Goal: Task Accomplishment & Management: Manage account settings

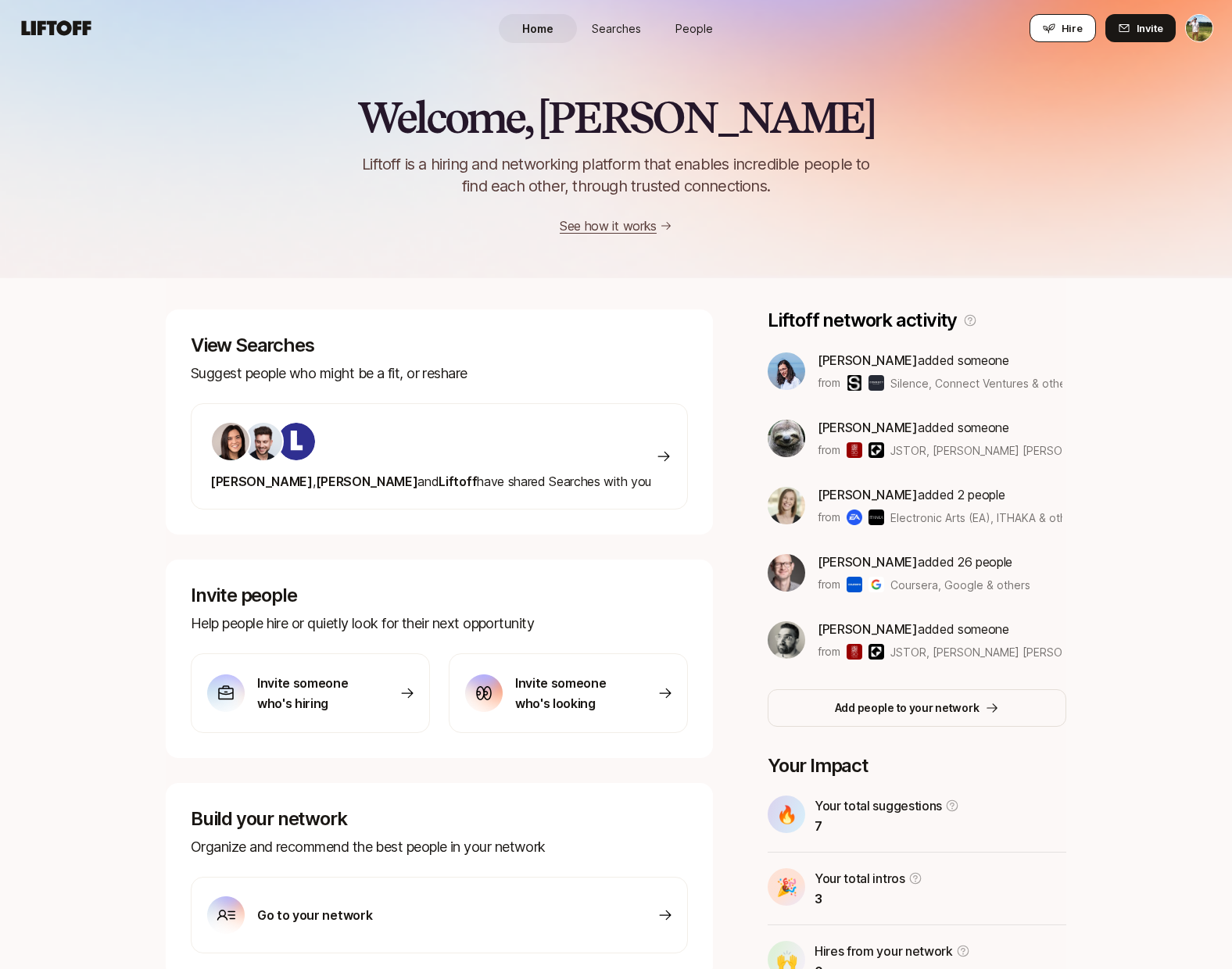
click at [1079, 26] on span "Hire" at bounding box center [1072, 29] width 21 height 16
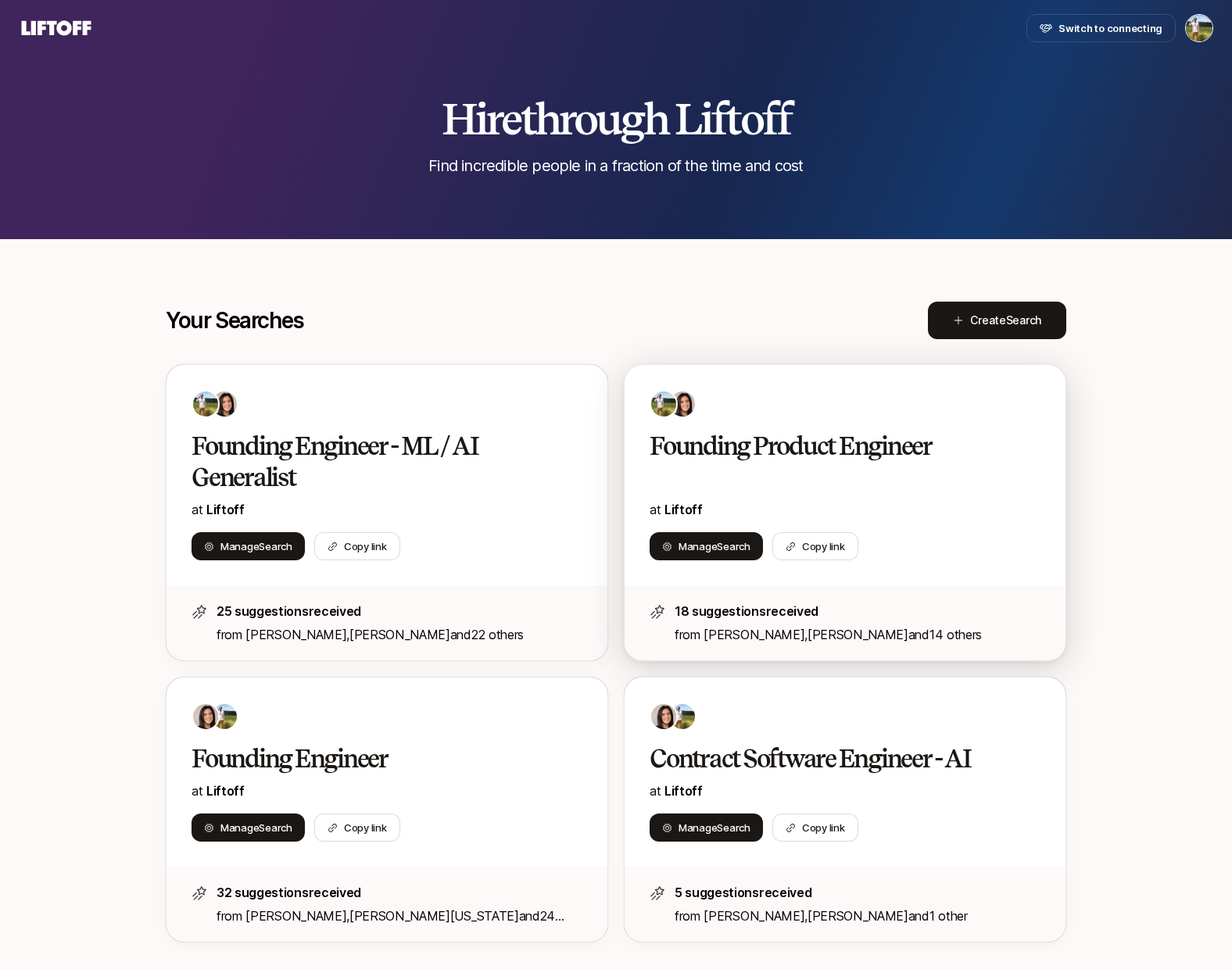
click at [900, 483] on div "Founding Product Engineer at Liftoff" at bounding box center [845, 475] width 391 height 89
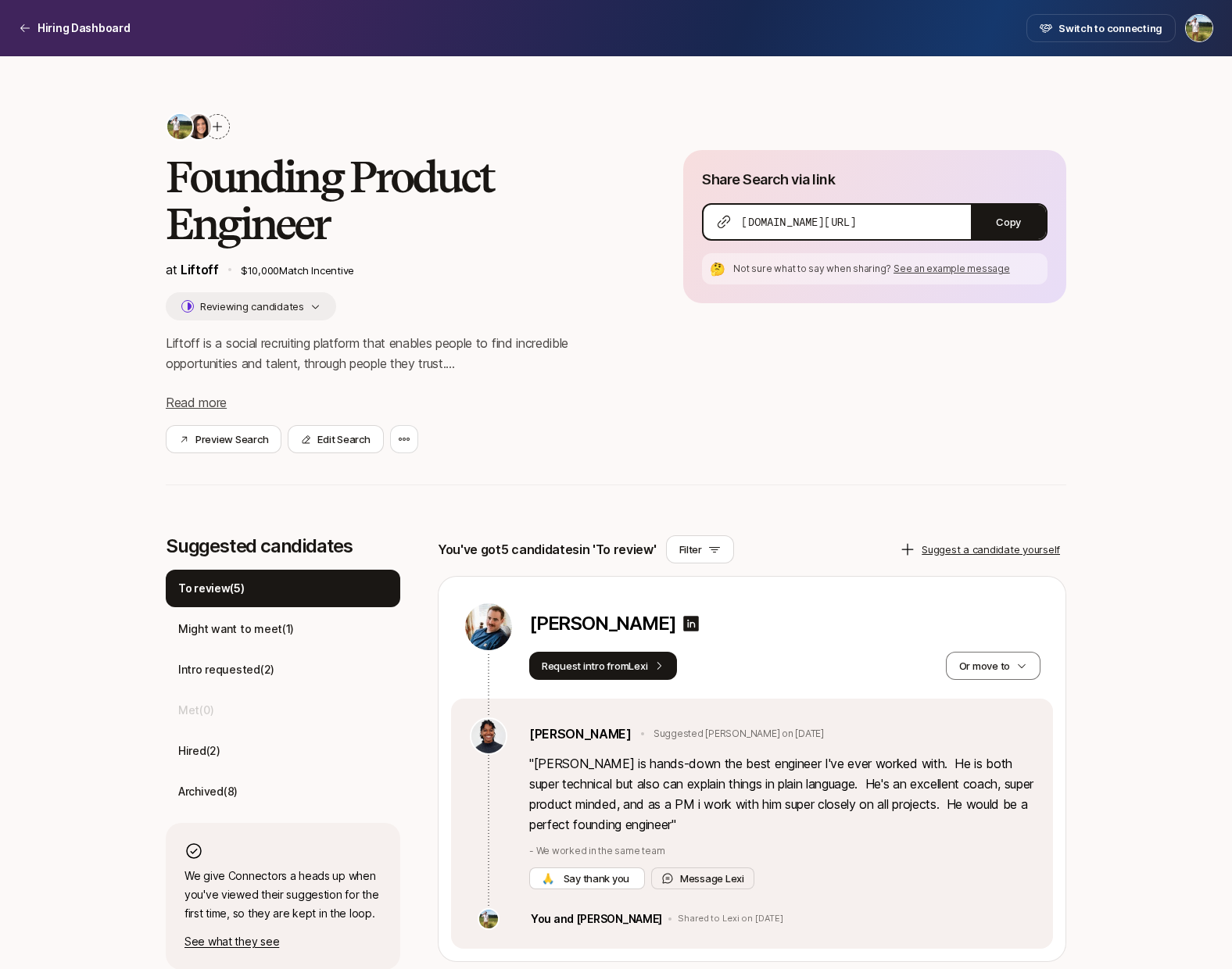
scroll to position [-1, 0]
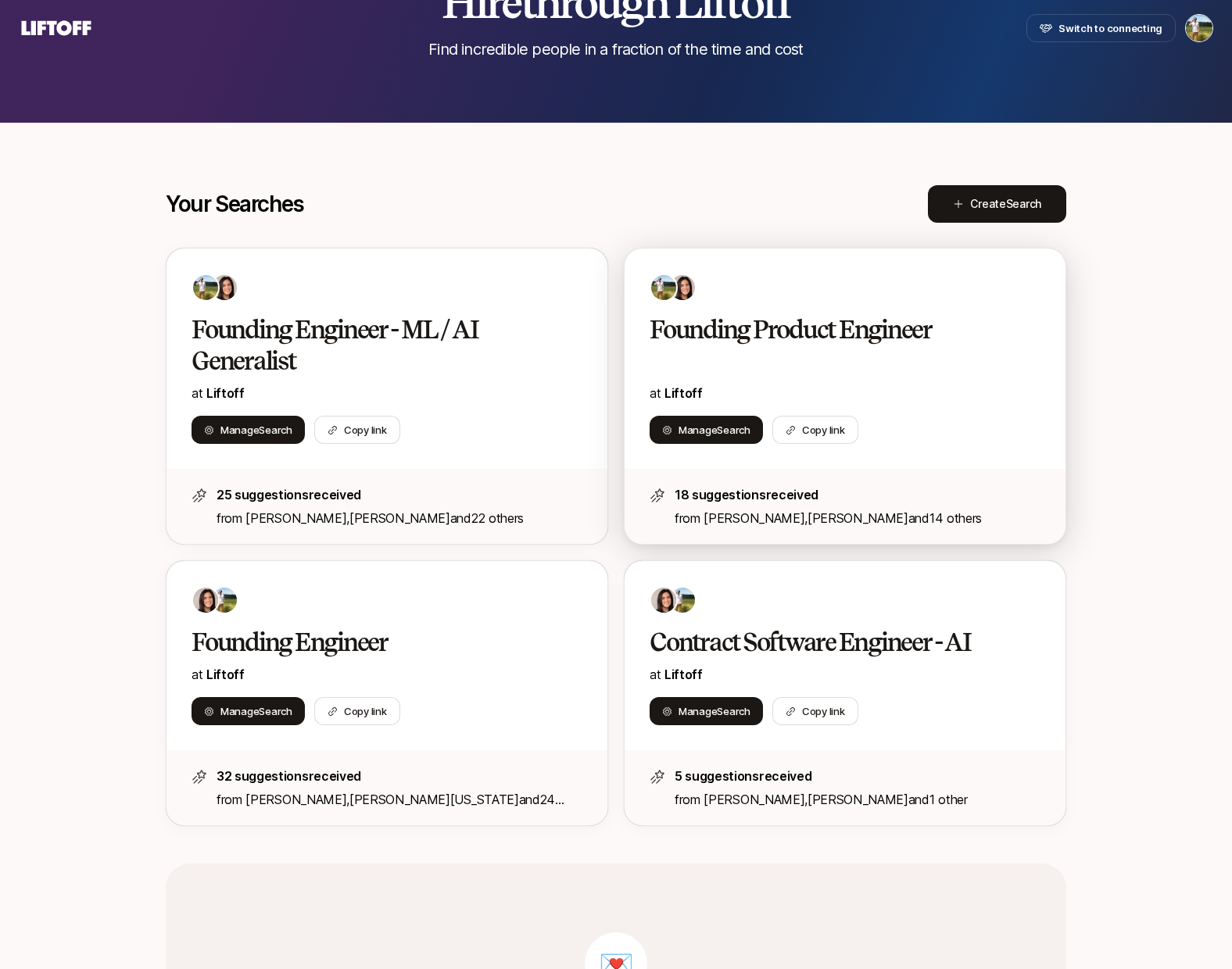
scroll to position [214, 0]
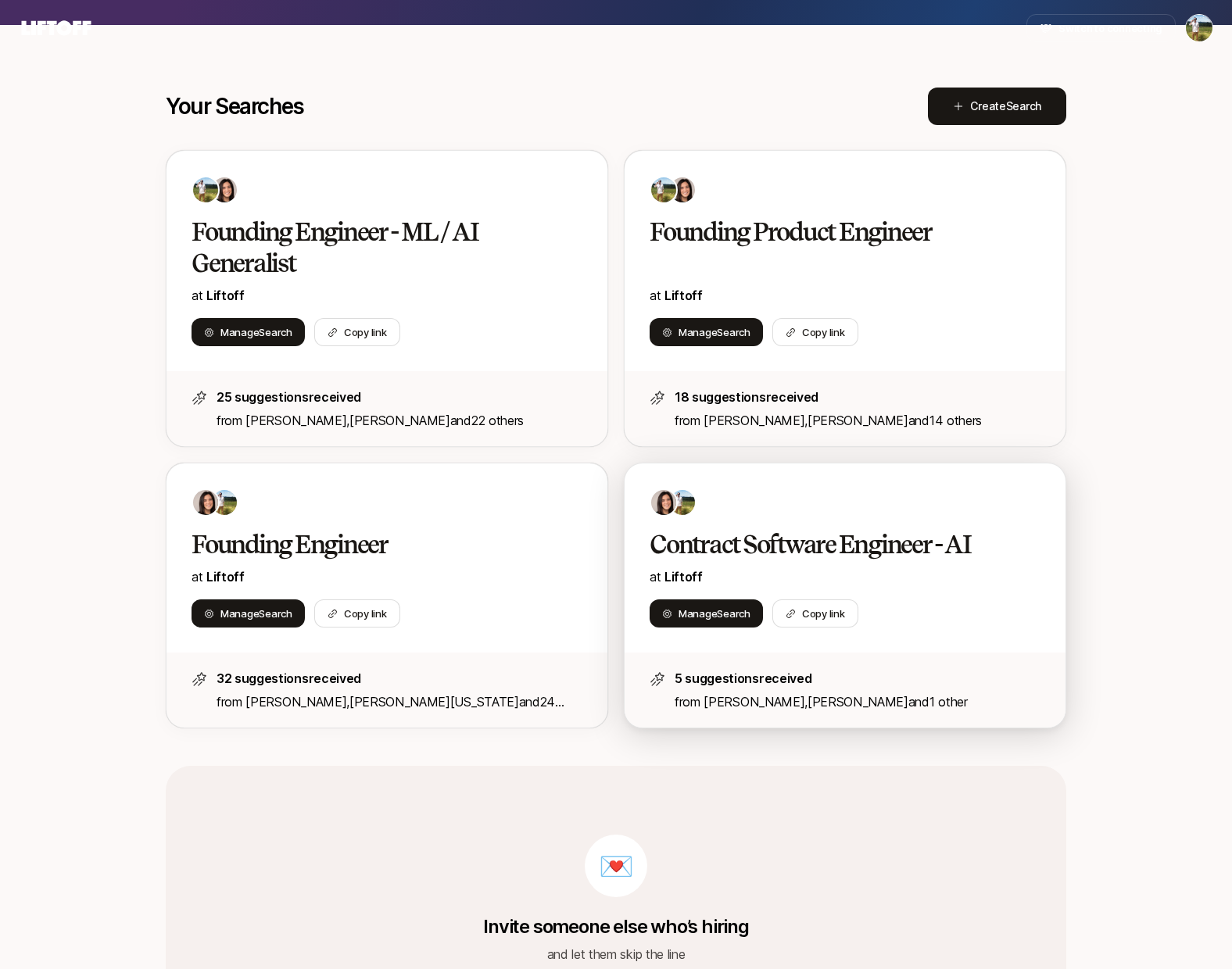
click at [894, 563] on div "Contract Software Engineer - AI at Liftoff" at bounding box center [845, 558] width 391 height 58
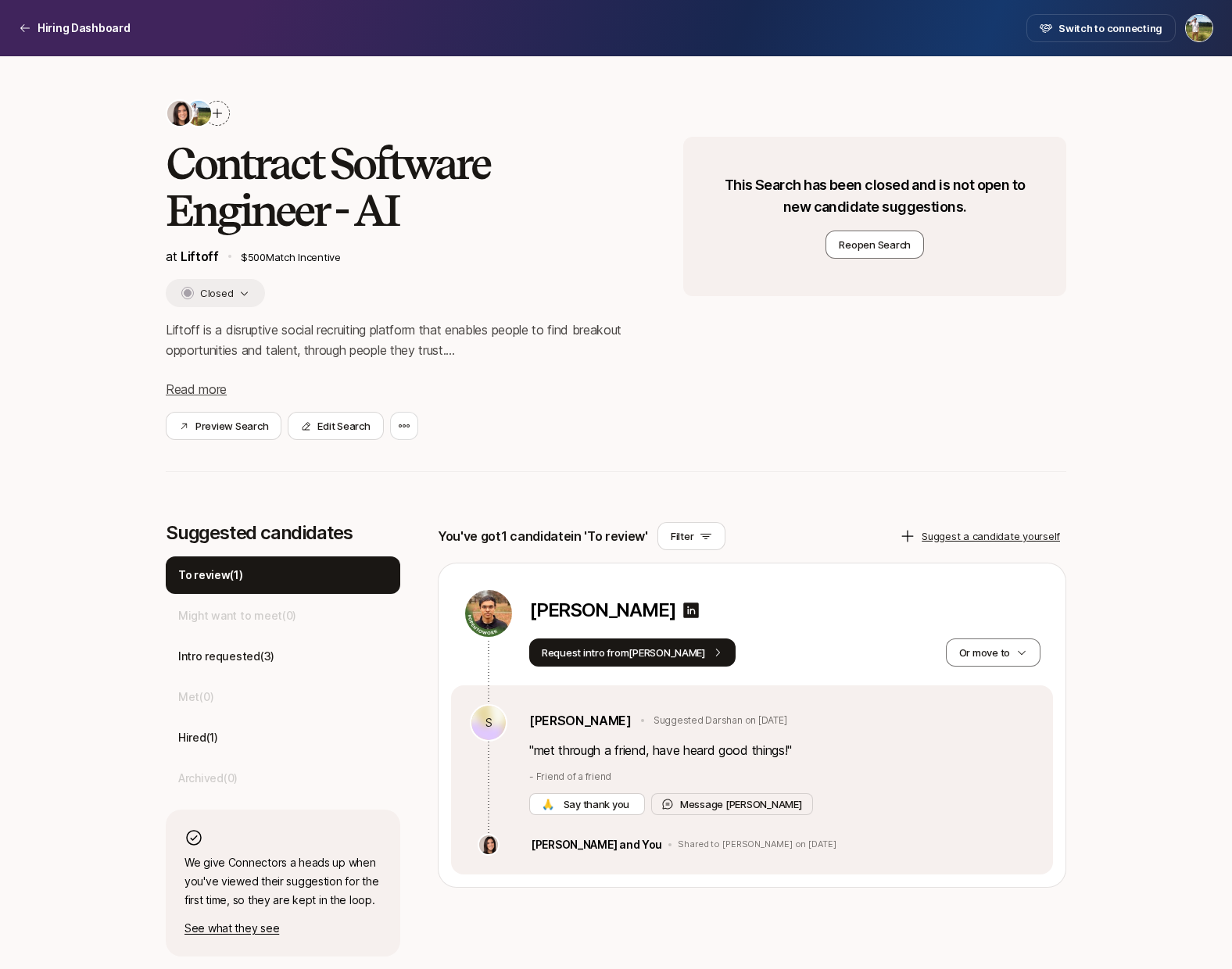
scroll to position [14, 0]
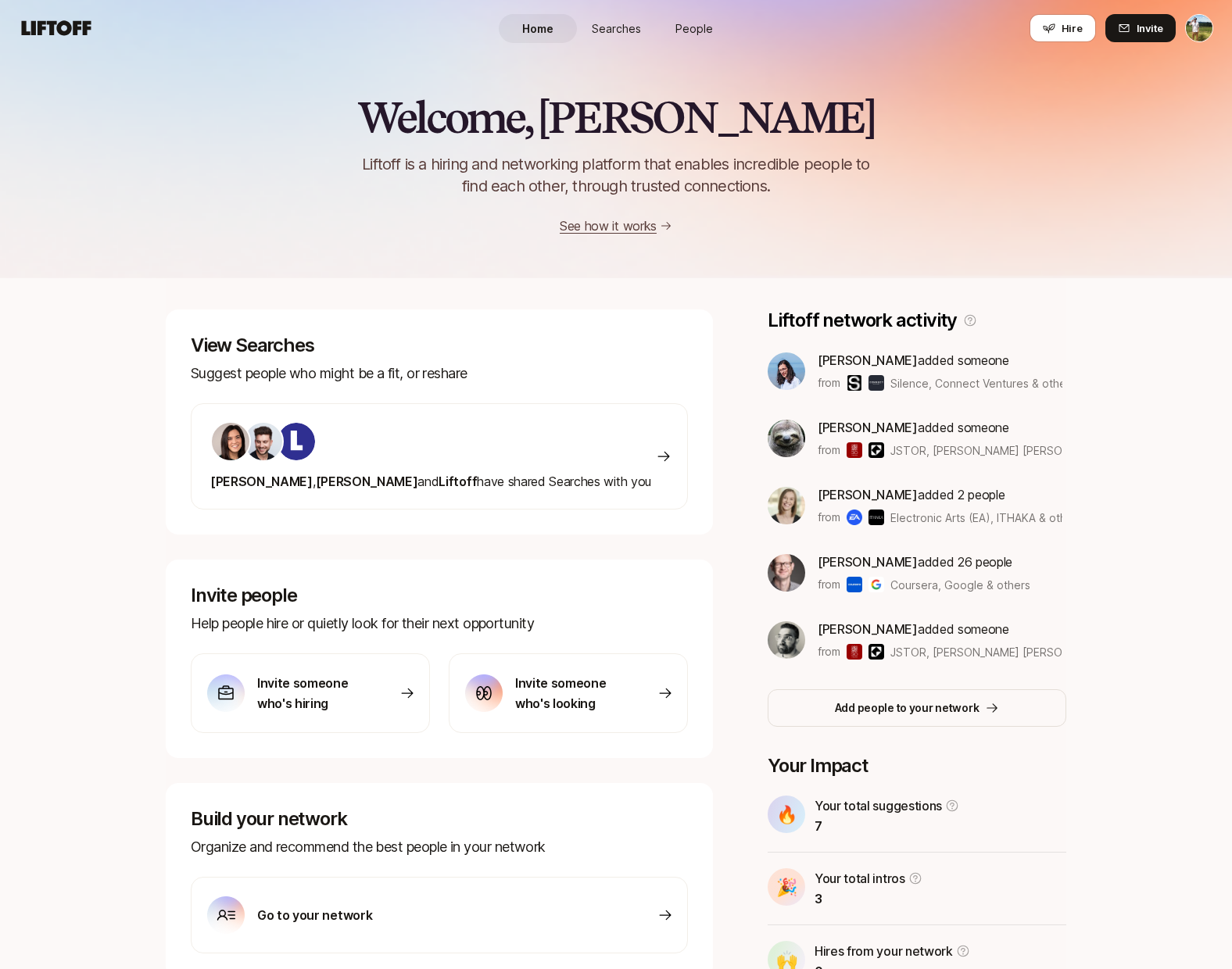
click at [1180, 31] on div "Hire Invite" at bounding box center [1121, 28] width 183 height 28
click at [1200, 31] on html "Home Searches People Hire Home Searches People Hire Hire Invite Welcome, [PERSO…" at bounding box center [616, 484] width 1232 height 969
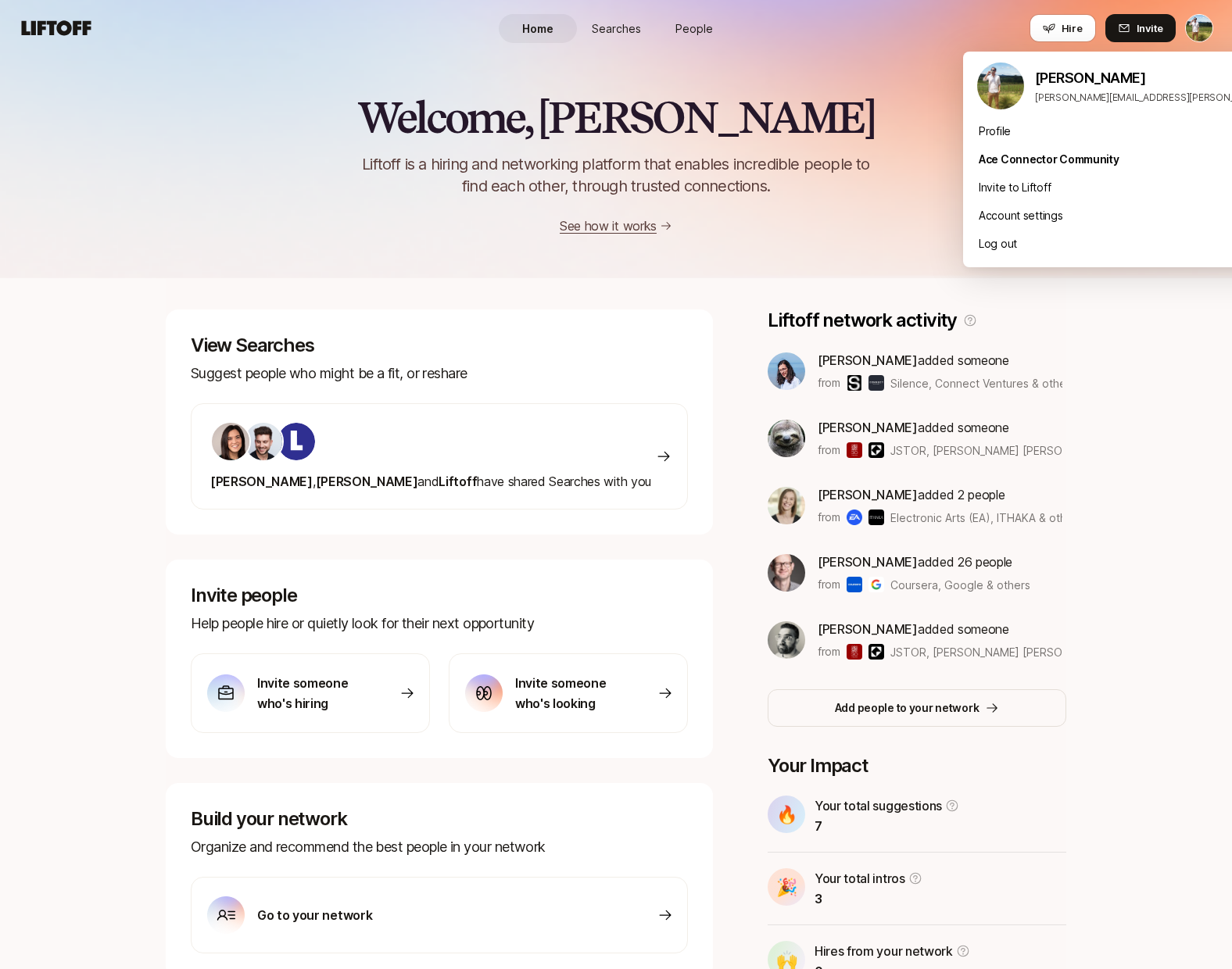
click at [848, 115] on html "Home Searches People Hire Home Searches People Hire Hire Invite Welcome, [PERSO…" at bounding box center [616, 484] width 1232 height 969
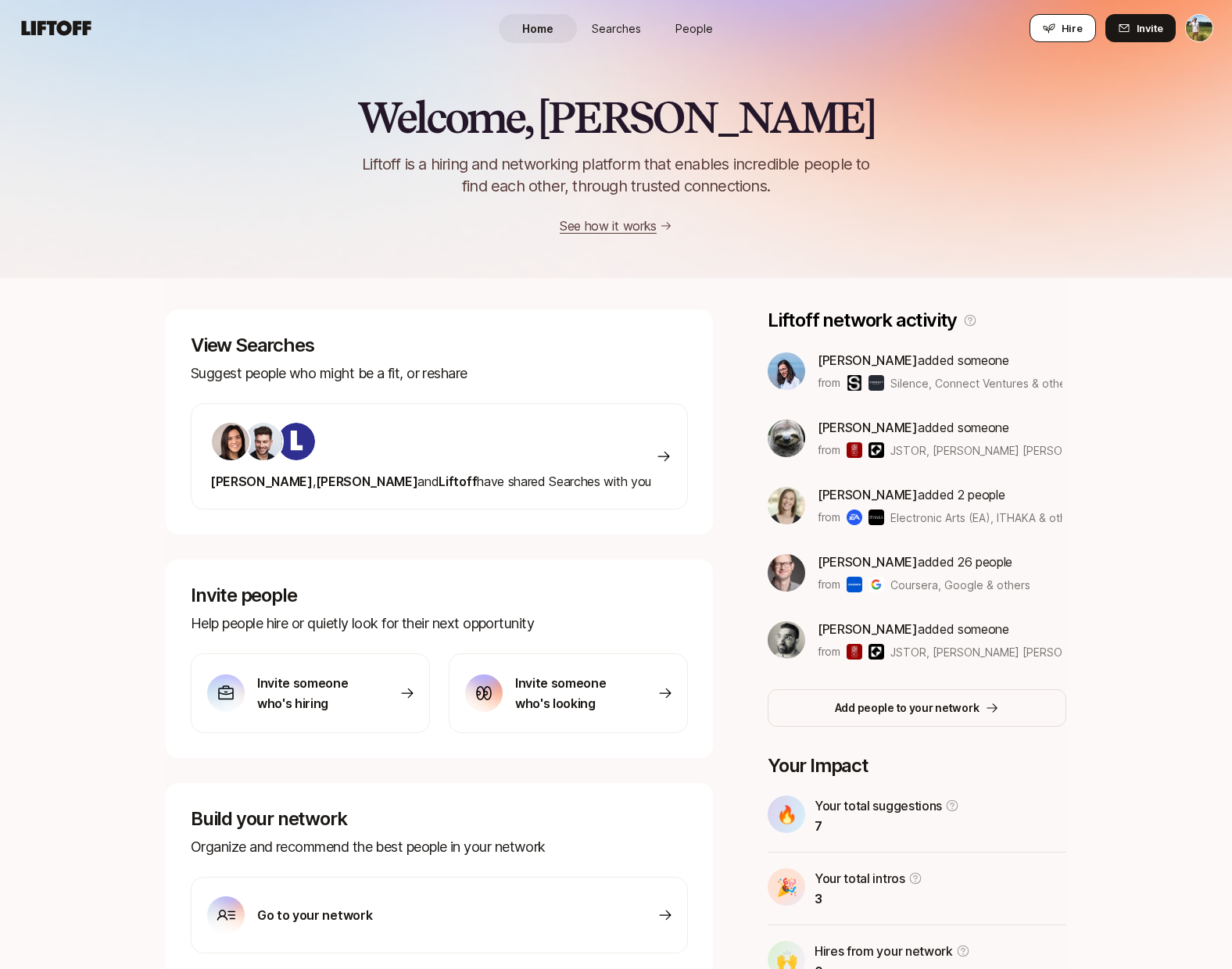
click at [1066, 26] on span "Hire" at bounding box center [1072, 29] width 21 height 16
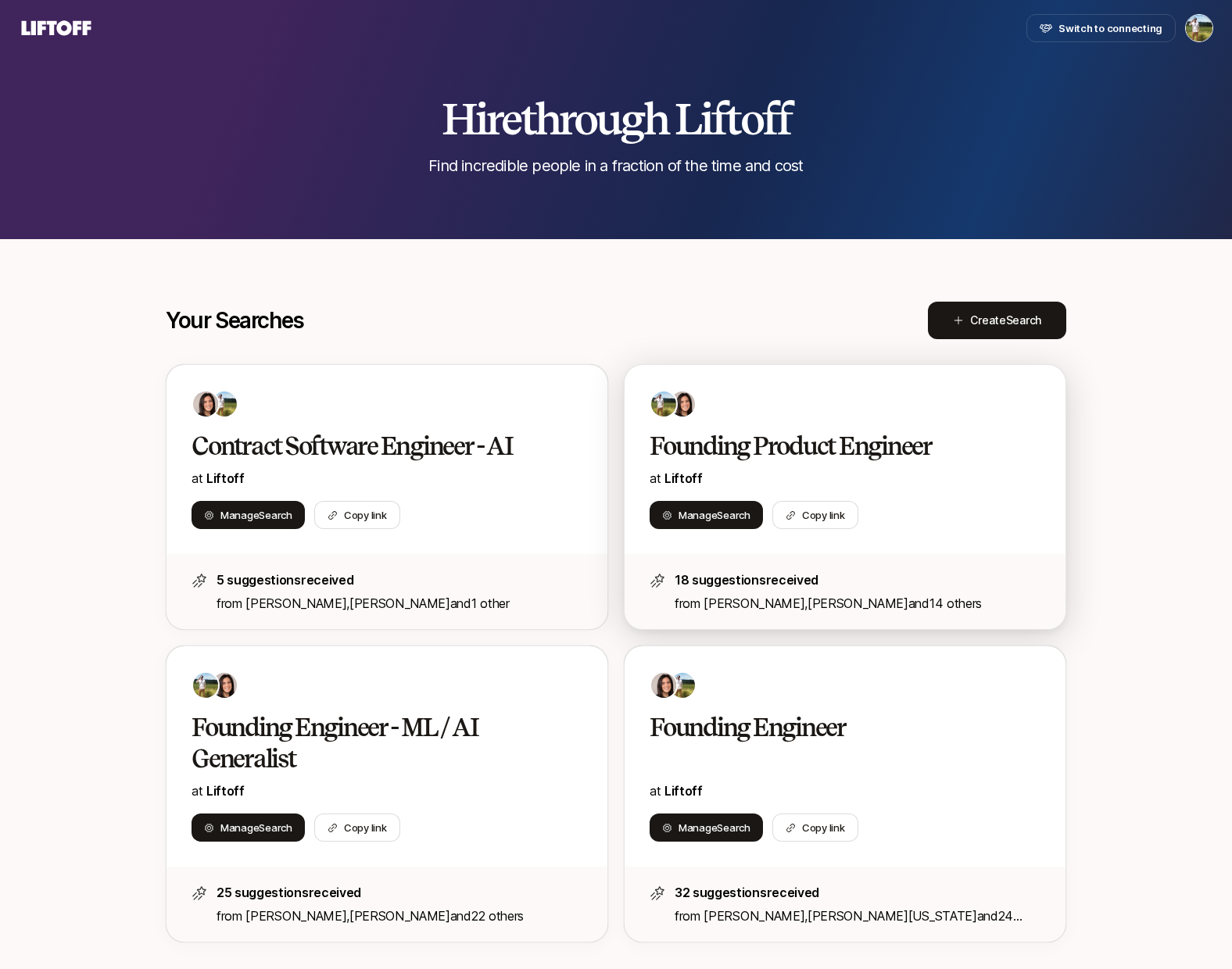
click at [844, 461] on h2 "Founding Product Engineer" at bounding box center [828, 446] width 358 height 31
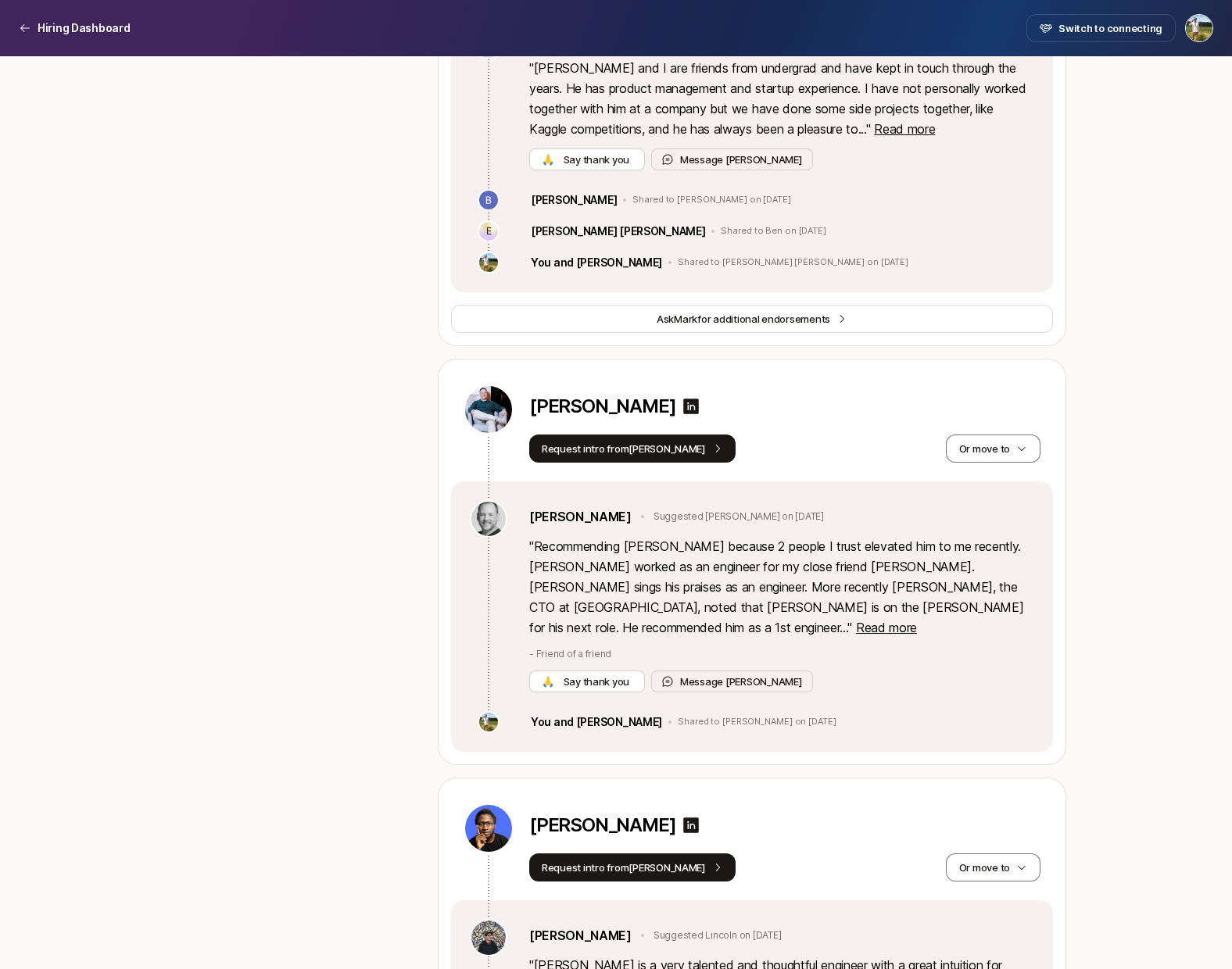
scroll to position [1592, 0]
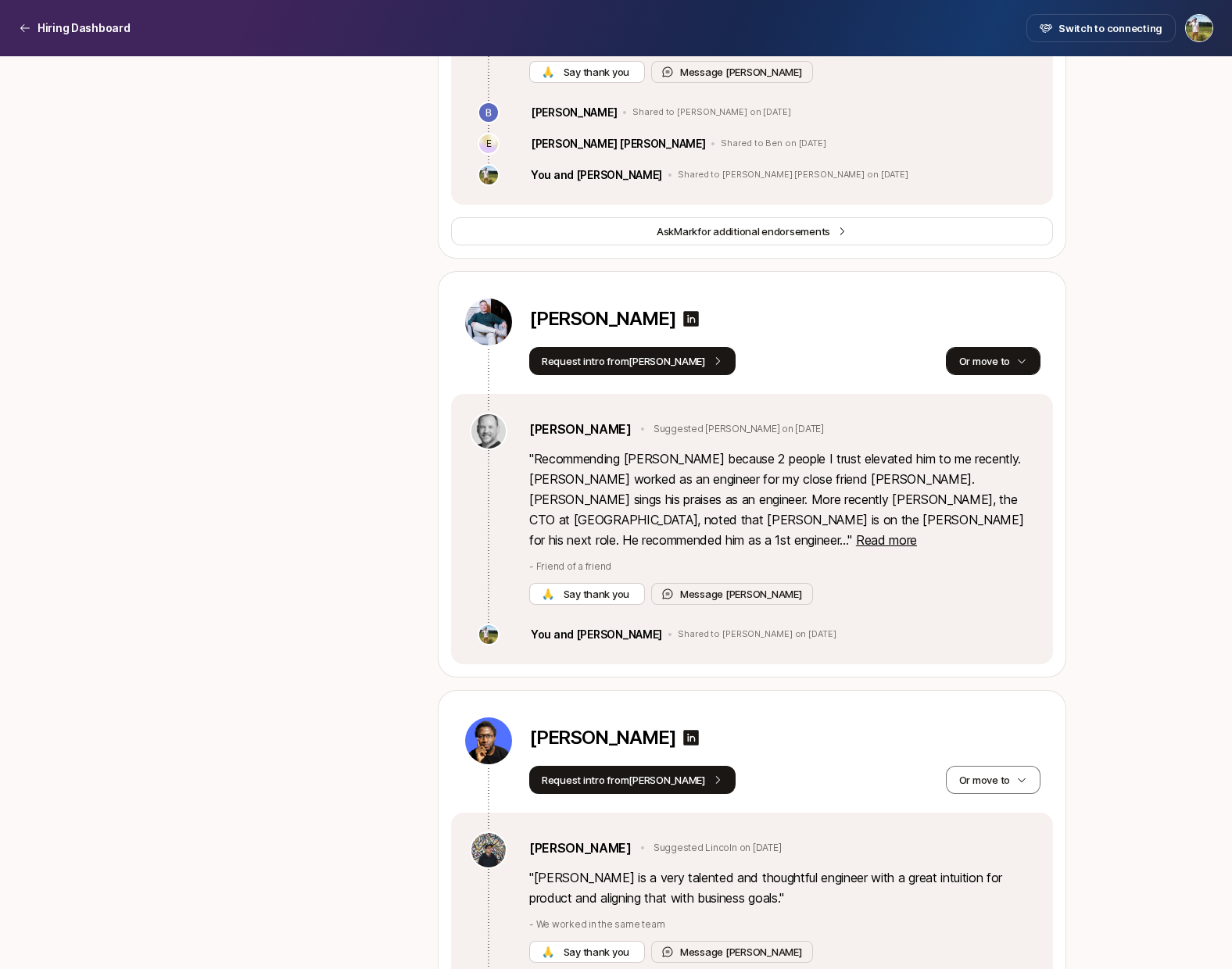
click at [987, 369] on button "Or move to" at bounding box center [993, 361] width 95 height 28
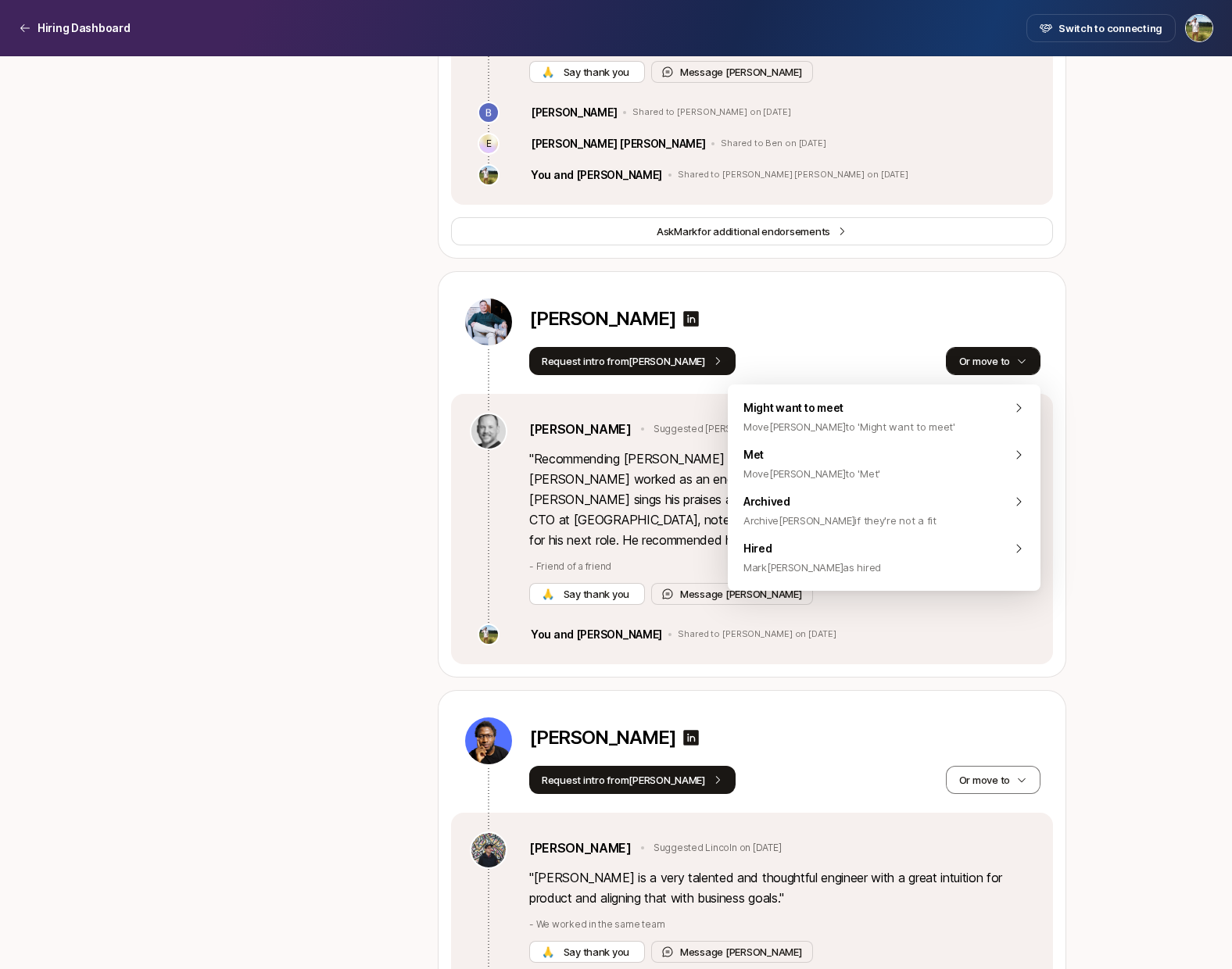
click at [987, 369] on button "Or move to" at bounding box center [993, 361] width 95 height 28
click at [760, 330] on div "[PERSON_NAME]" at bounding box center [785, 322] width 512 height 28
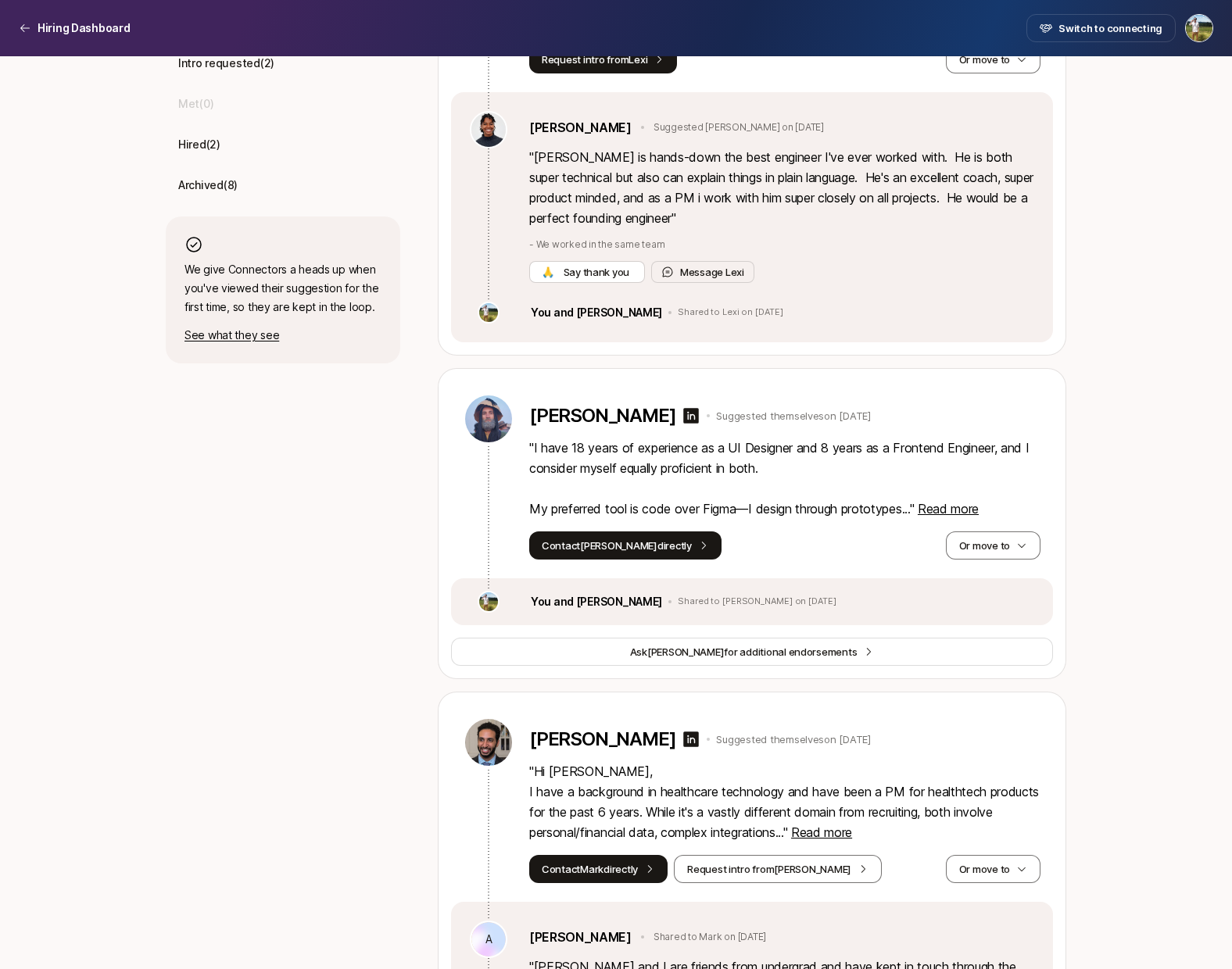
scroll to position [608, 1]
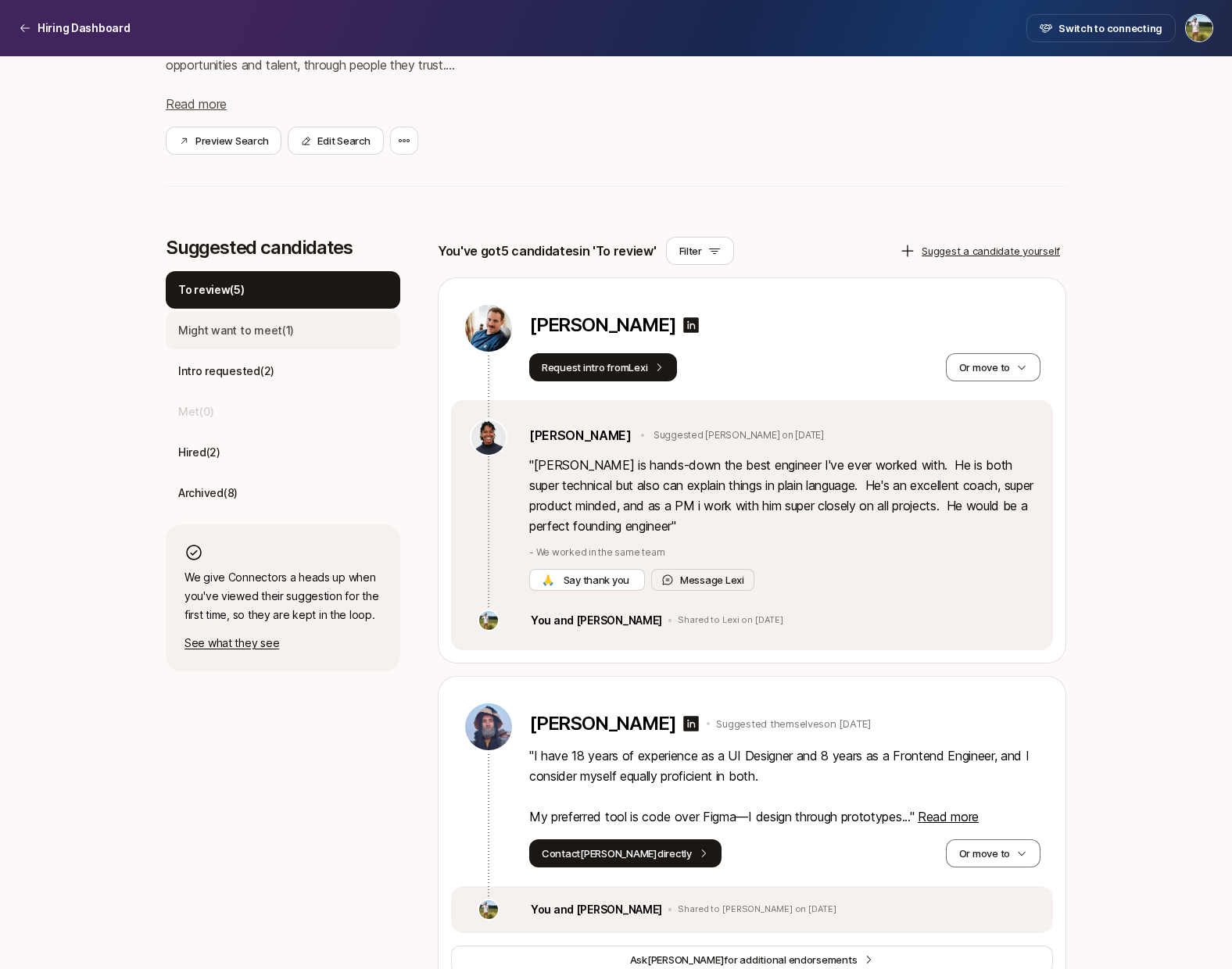
click at [256, 333] on p "Might want to meet ( 1 )" at bounding box center [236, 330] width 116 height 19
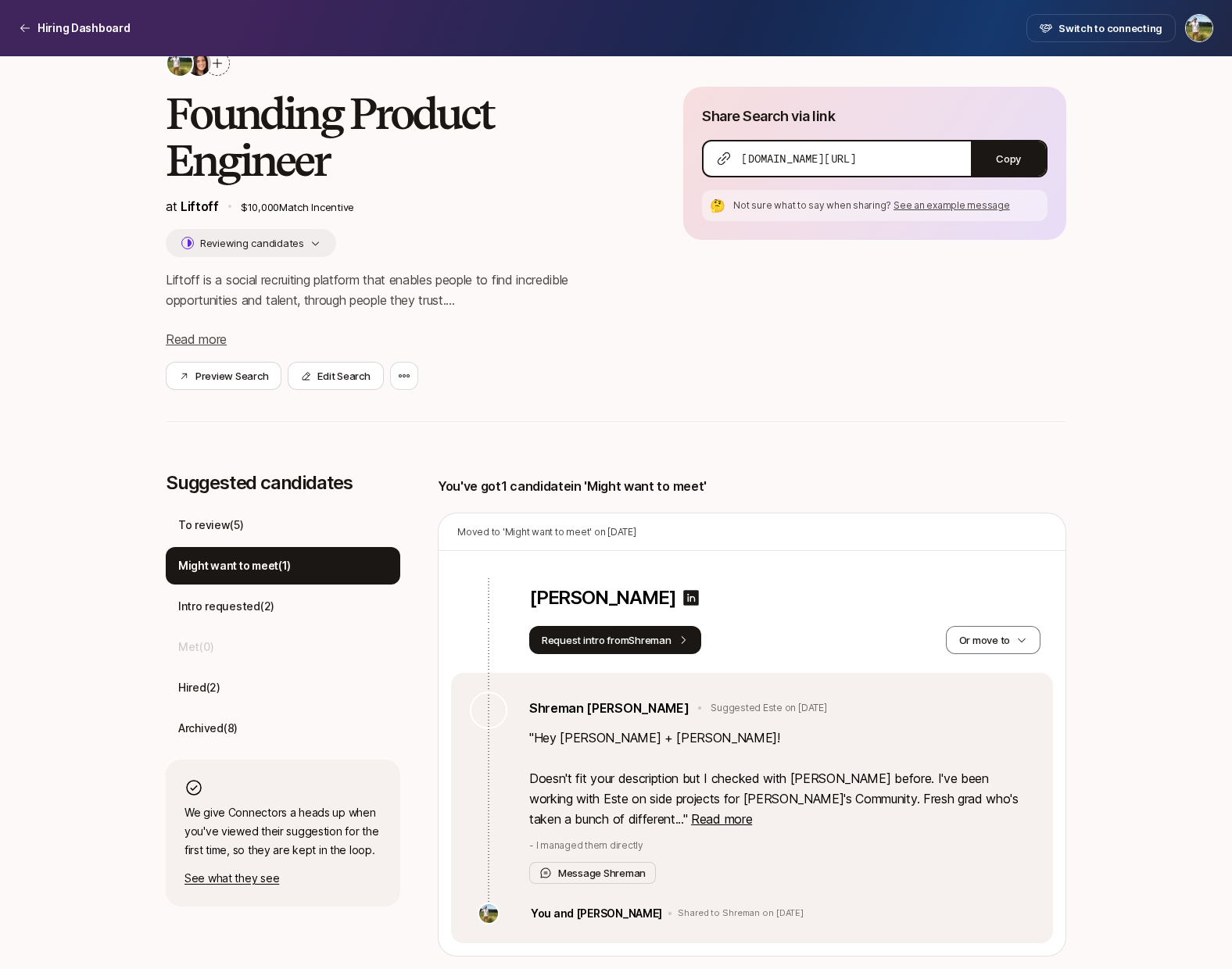
scroll to position [64, 0]
click at [263, 597] on p "Intro requested ( 2 )" at bounding box center [226, 607] width 96 height 19
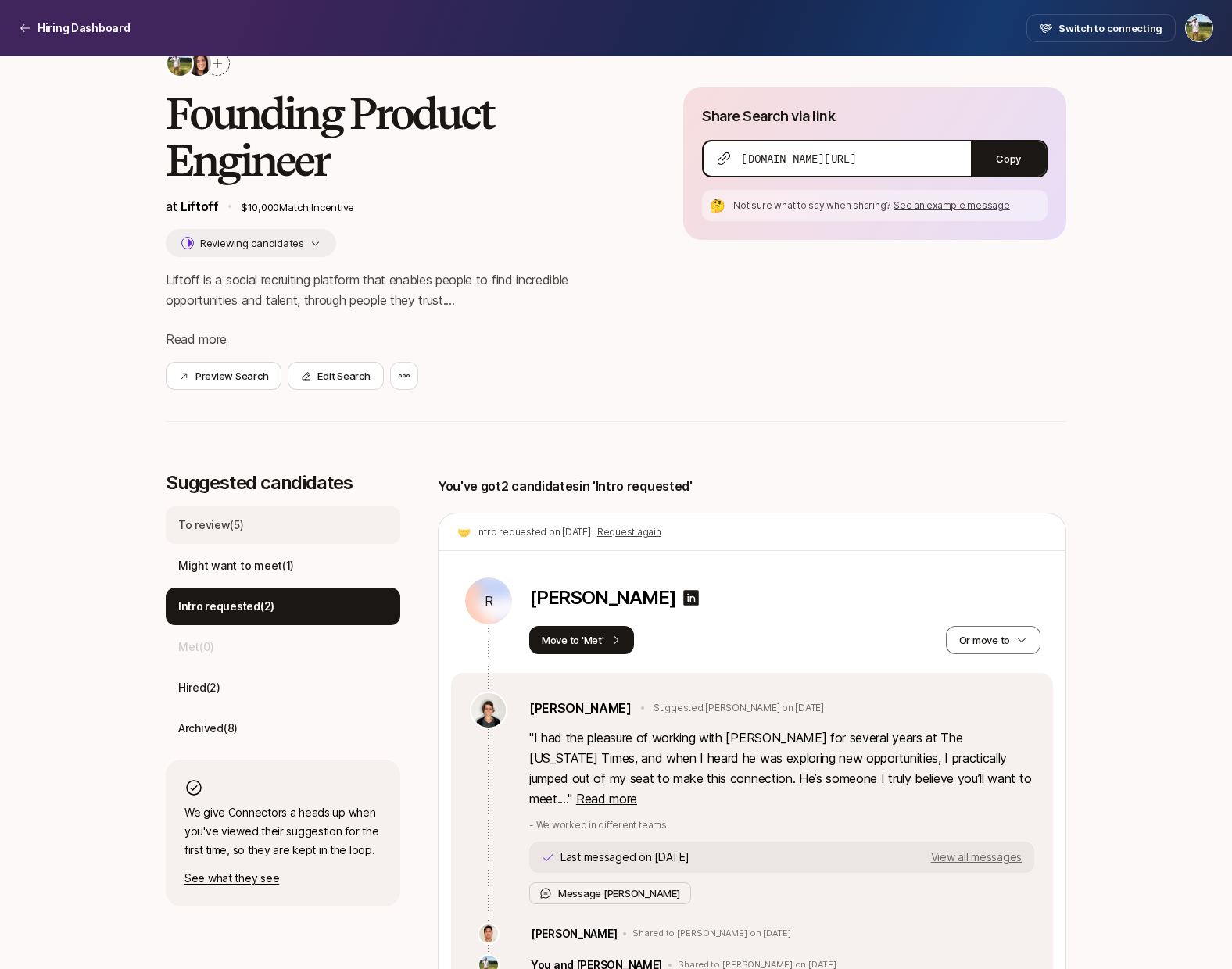
click at [268, 533] on div "To review ( 5 )" at bounding box center [283, 525] width 234 height 37
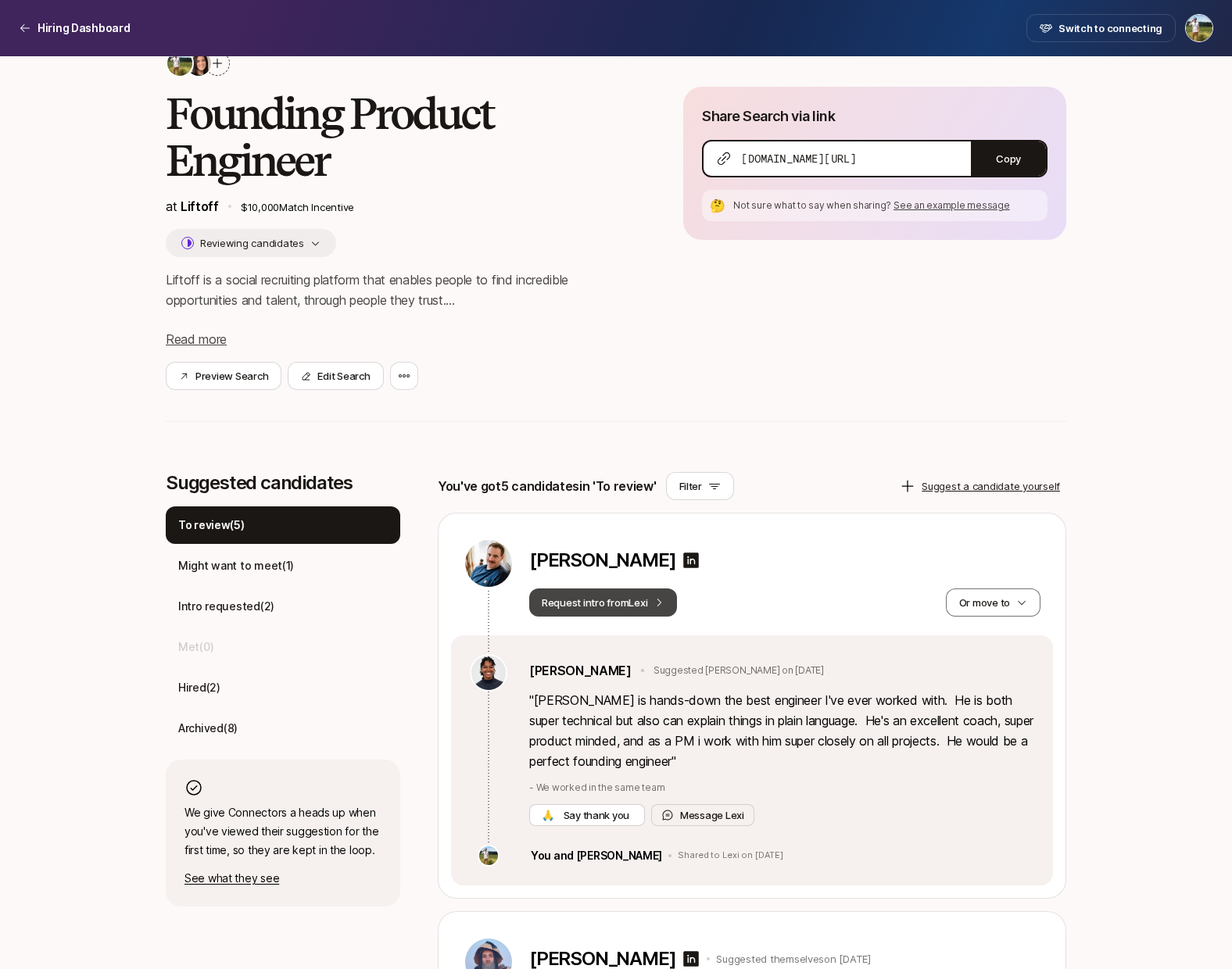
click at [664, 600] on icon at bounding box center [659, 603] width 11 height 11
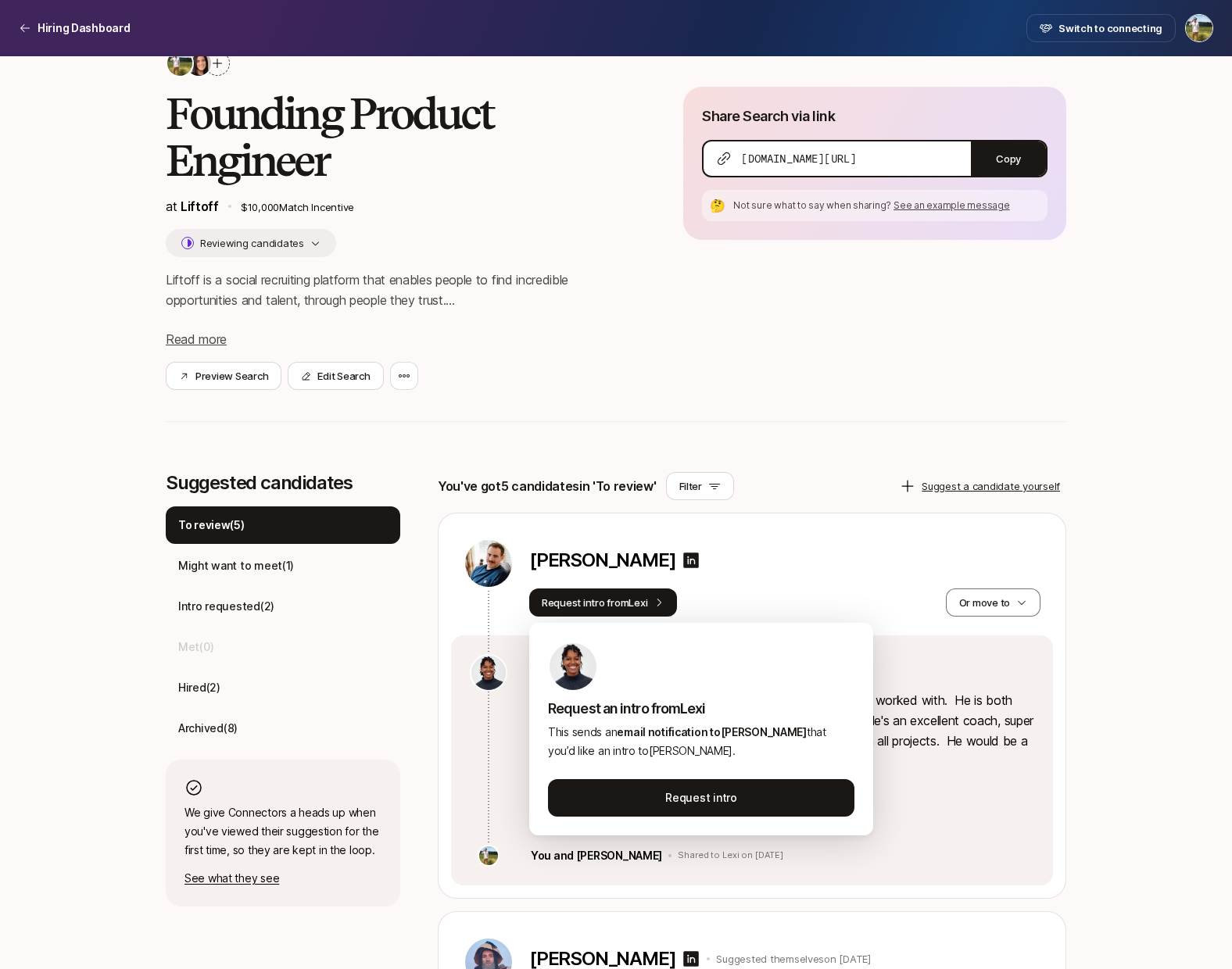
click at [726, 559] on div "[PERSON_NAME]" at bounding box center [785, 563] width 512 height 28
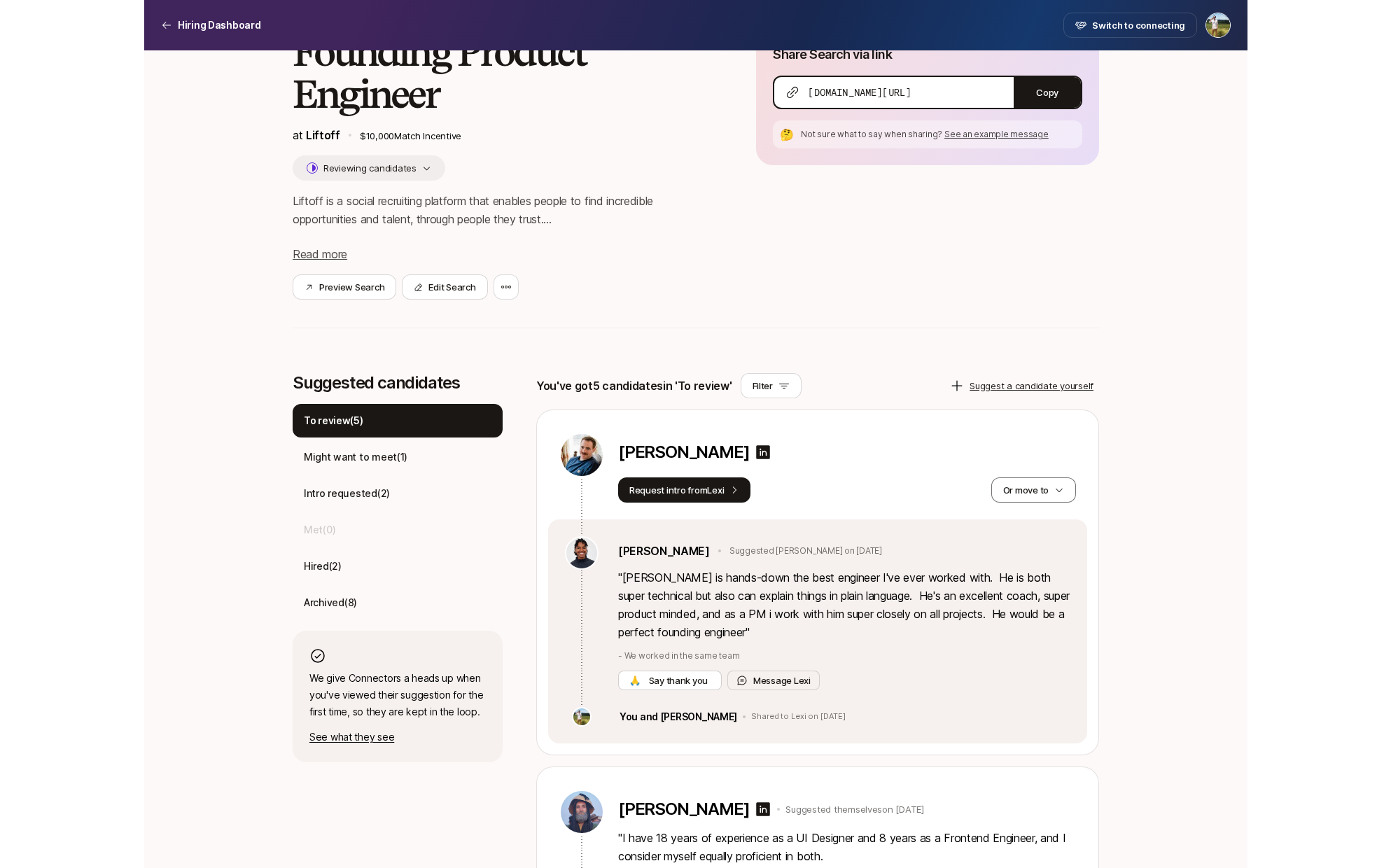
scroll to position [167, 0]
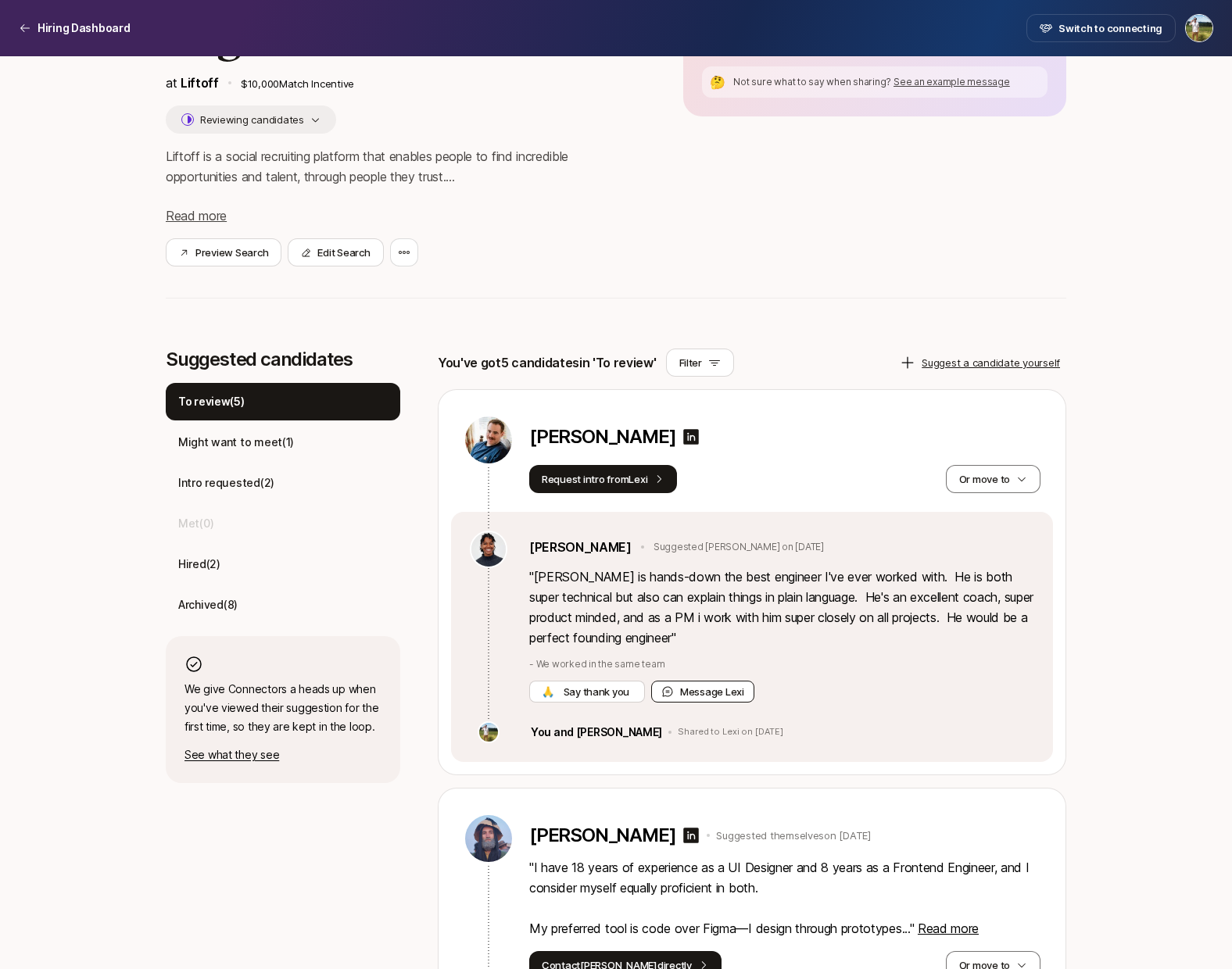
click at [727, 689] on button "Message Lexi" at bounding box center [703, 692] width 103 height 22
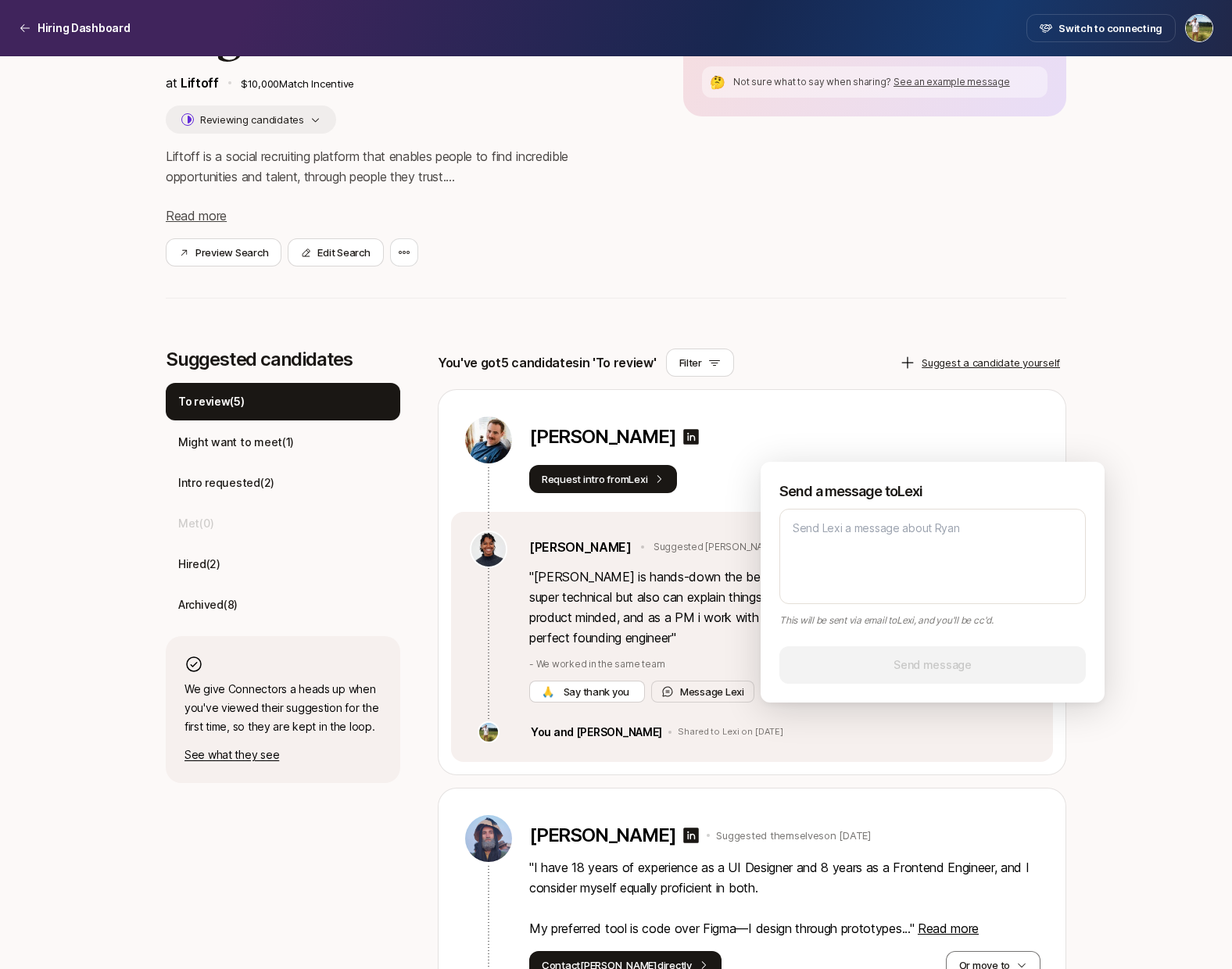
type textarea "x"
click at [725, 643] on p "" [PERSON_NAME] is hands-down the best engineer I've ever worked with. He is bo…" at bounding box center [782, 607] width 505 height 81
